Goal: Browse casually: Explore the website without a specific task or goal

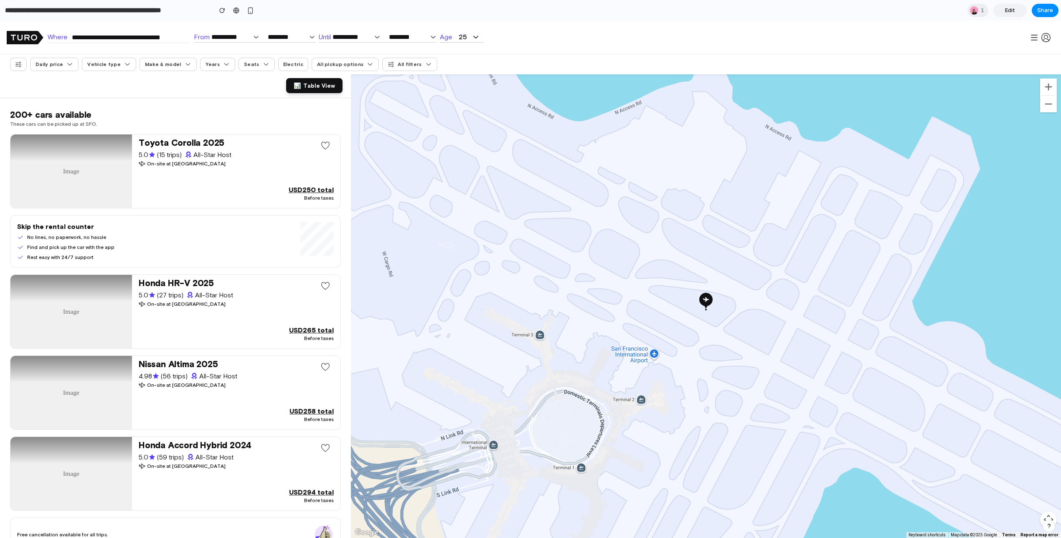
click at [332, 89] on span "Table View" at bounding box center [319, 85] width 32 height 7
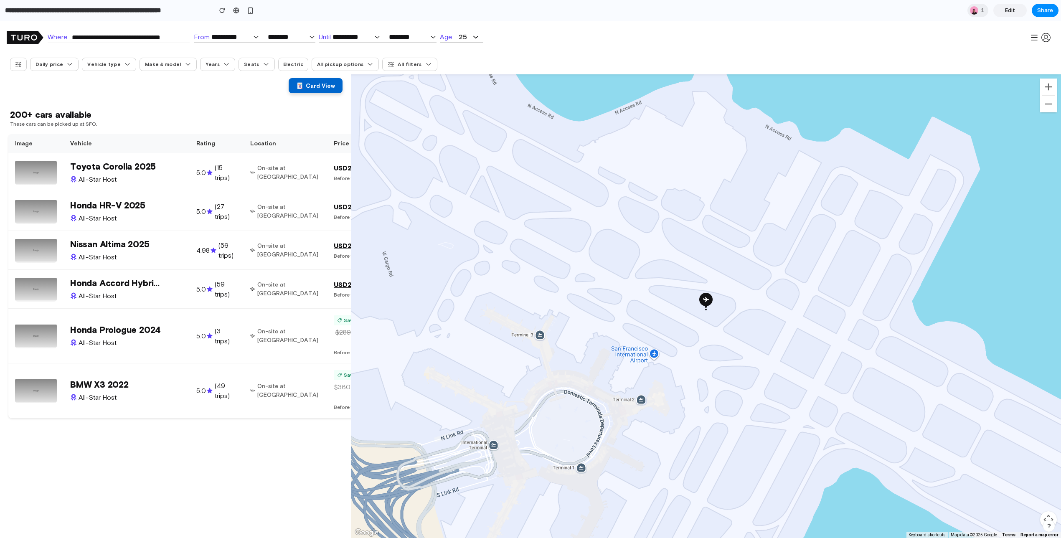
click at [319, 82] on button "🃏 Card View" at bounding box center [316, 85] width 54 height 15
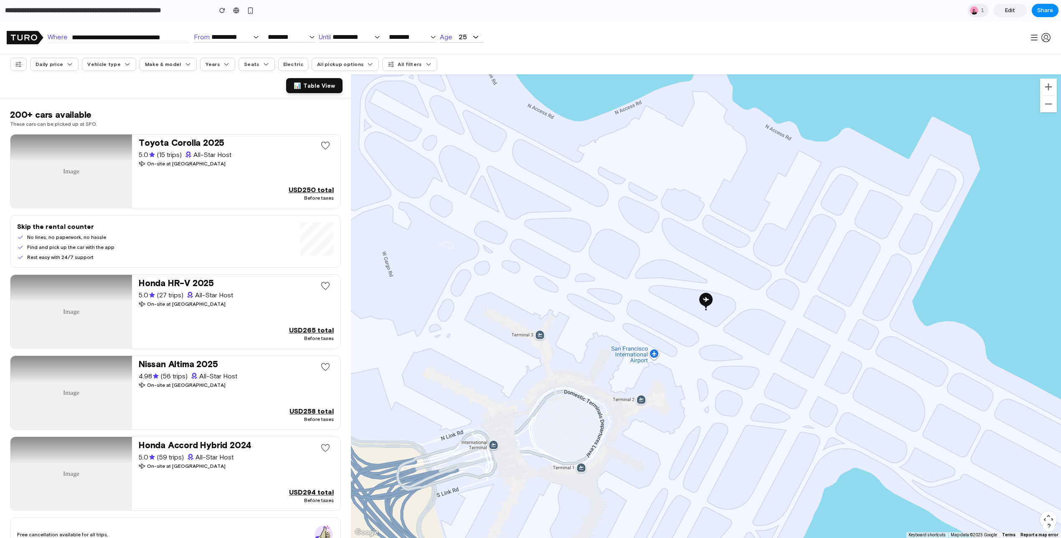
click at [319, 82] on button "📊 Table View" at bounding box center [314, 85] width 56 height 15
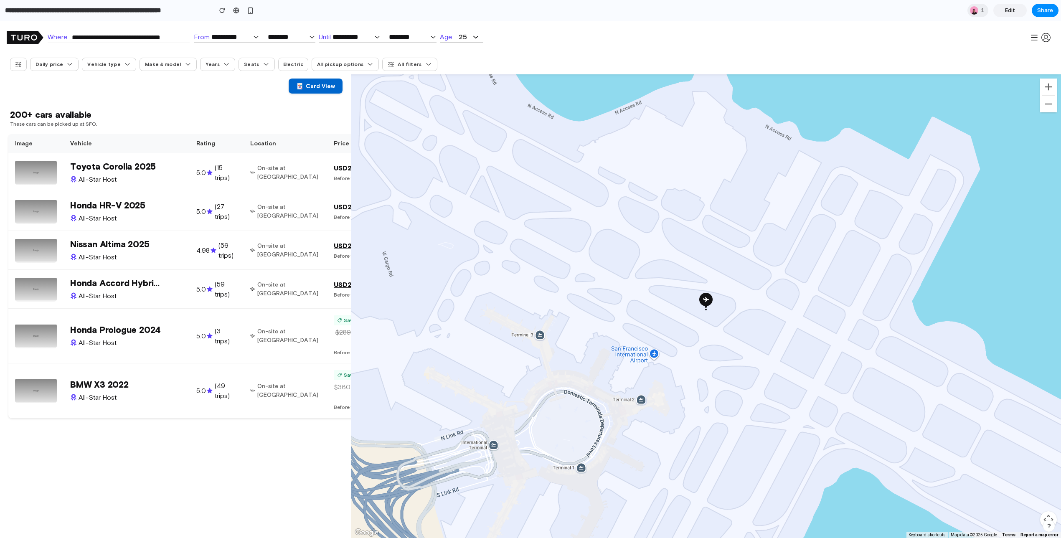
click at [257, 114] on div "200+ cars available" at bounding box center [175, 115] width 331 height 12
click at [274, 114] on div "200+ cars available" at bounding box center [175, 115] width 331 height 12
